Goal: Register for event/course

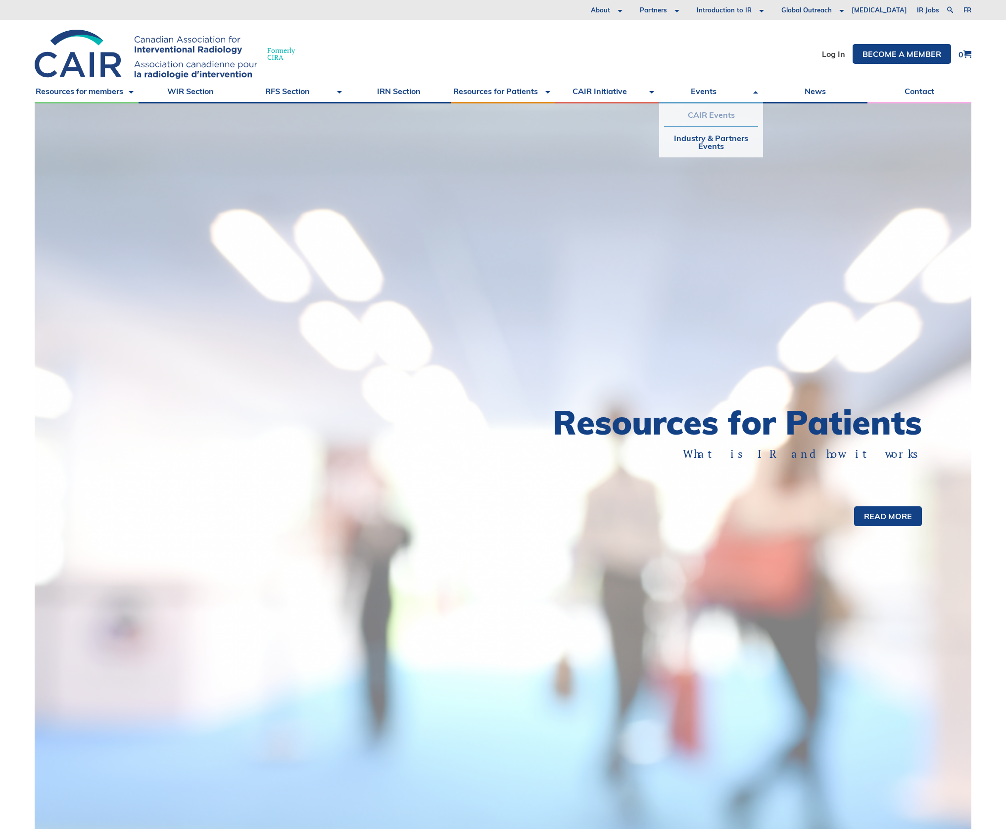
click at [699, 116] on link "CAIR Events" at bounding box center [711, 114] width 94 height 23
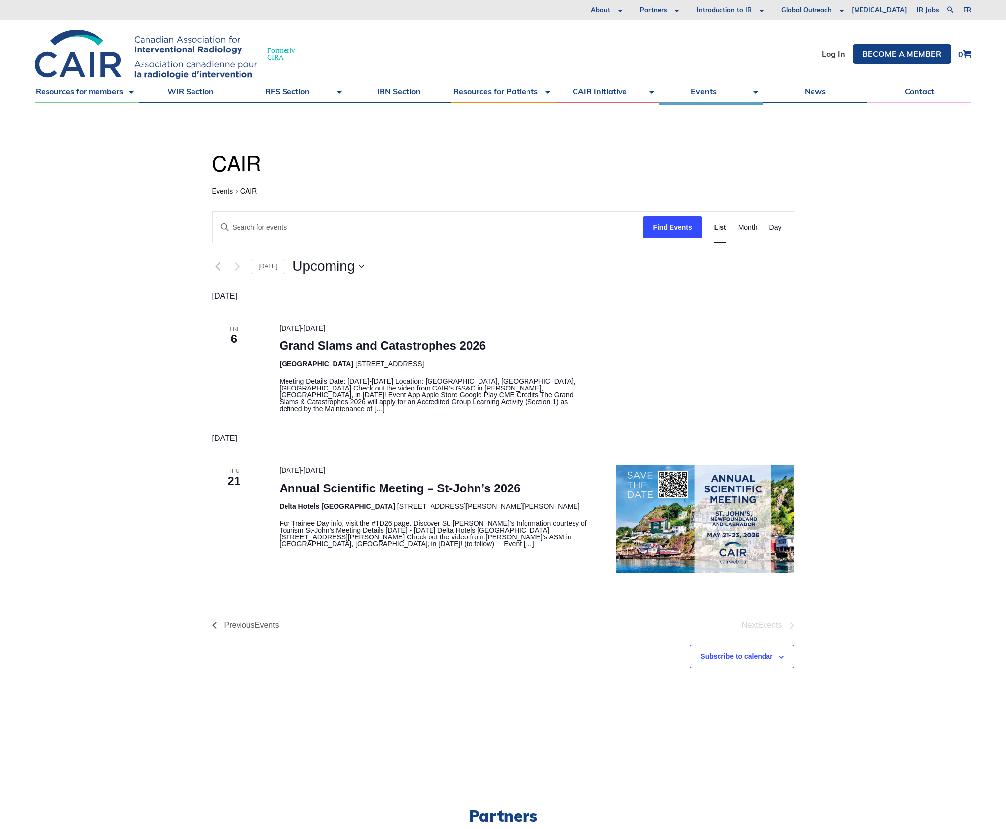
click at [132, 270] on div "2 events found. CAIR Events CAIR Events Search and Views Navigation Search Ente…" at bounding box center [503, 433] width 1006 height 660
click at [171, 267] on div "2 events found. CAIR Events CAIR Events Search and Views Navigation Search Ente…" at bounding box center [503, 433] width 1006 height 660
click at [102, 363] on div "2 events found. CAIR Events CAIR Events Search and Views Navigation Search Ente…" at bounding box center [503, 433] width 1006 height 660
click at [300, 347] on link "Grand Slams and Catastrophes 2026" at bounding box center [382, 346] width 207 height 14
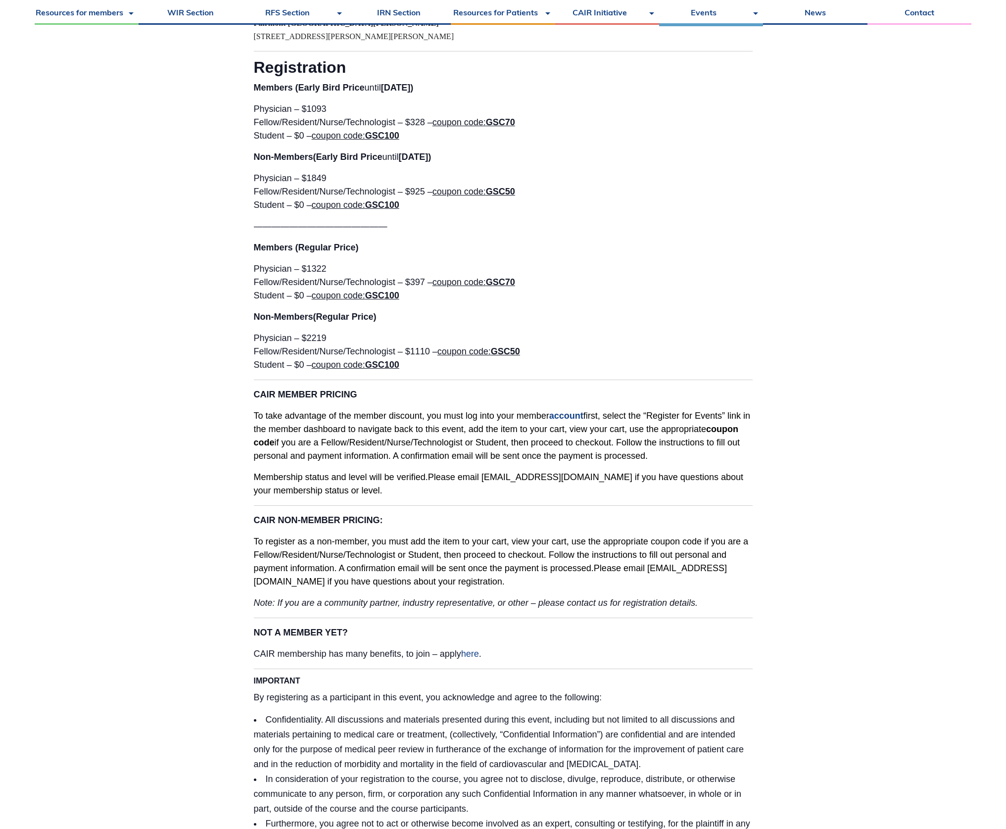
scroll to position [1638, 0]
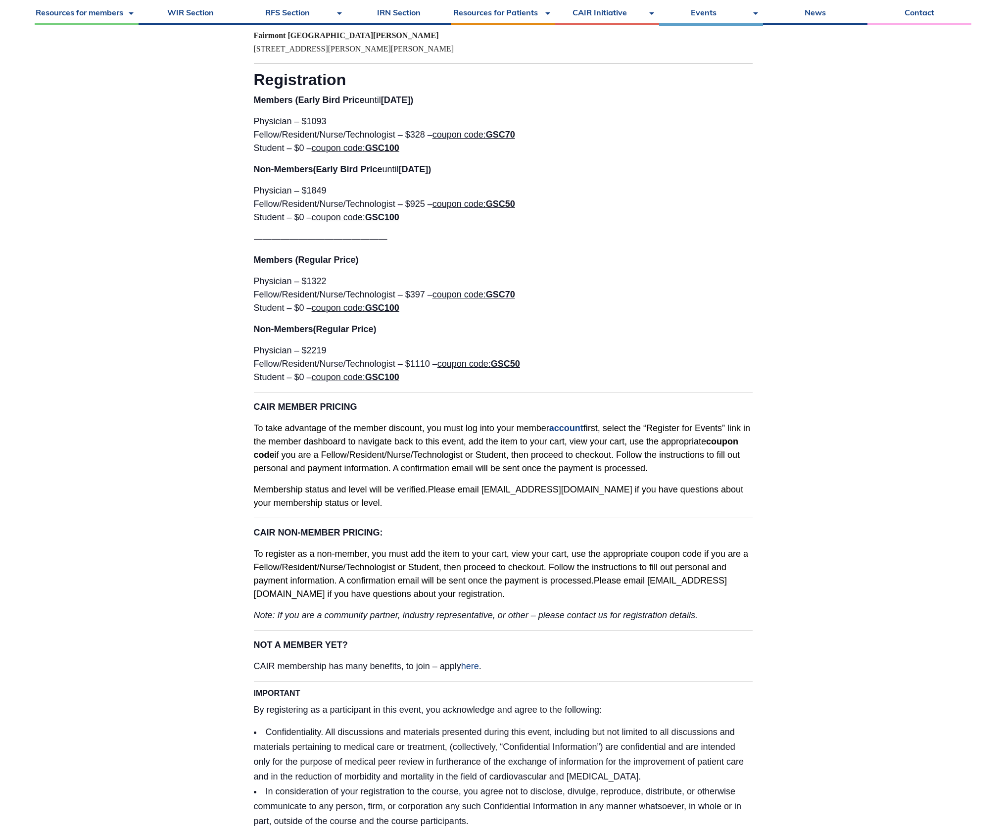
click at [488, 130] on span "coupon code: GSC70" at bounding box center [474, 135] width 83 height 10
click at [489, 130] on span "coupon code: GSC70" at bounding box center [474, 135] width 83 height 10
click at [445, 130] on span "coupon code: GSC70" at bounding box center [474, 135] width 83 height 10
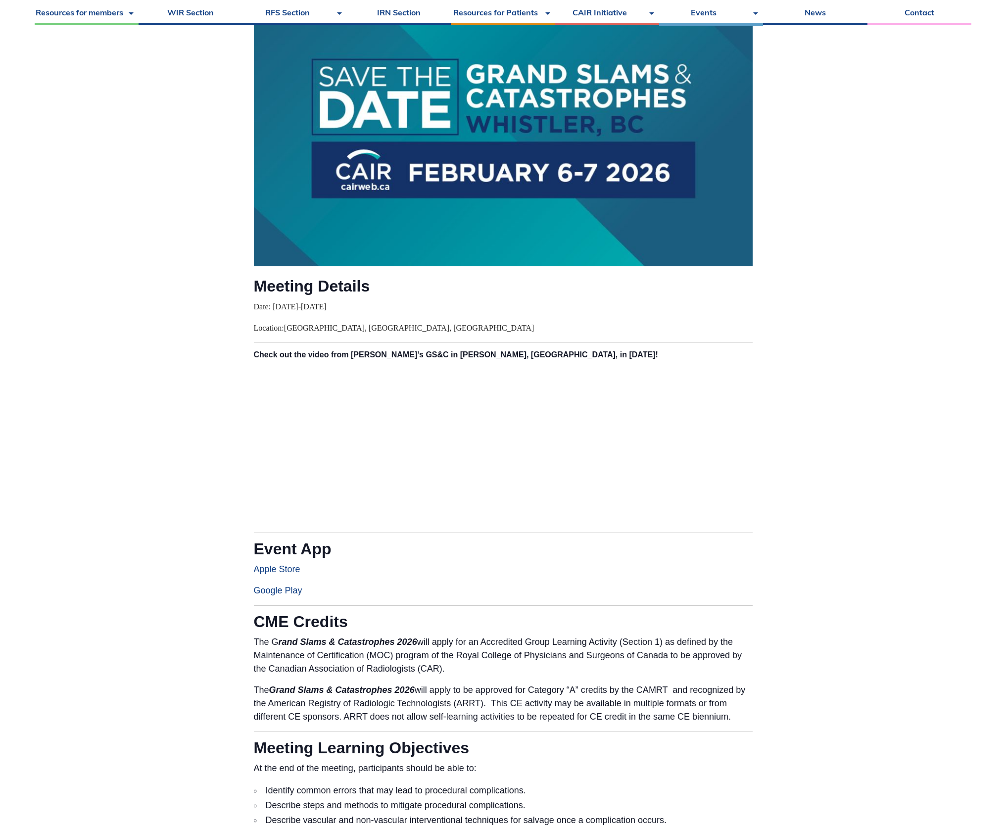
scroll to position [259, 0]
click at [171, 502] on body "About Vision and Mission Board of Directors Annual Reports Financial Statements…" at bounding box center [503, 155] width 1006 height 829
click at [541, 592] on p "Google Play" at bounding box center [503, 589] width 499 height 13
click at [229, 398] on body "About Vision and Mission Board of Directors Annual Reports Financial Statements…" at bounding box center [503, 155] width 1006 height 829
click at [114, 294] on body "About Vision and Mission Board of Directors Annual Reports Financial Statements…" at bounding box center [503, 155] width 1006 height 829
